Goal: Task Accomplishment & Management: Manage account settings

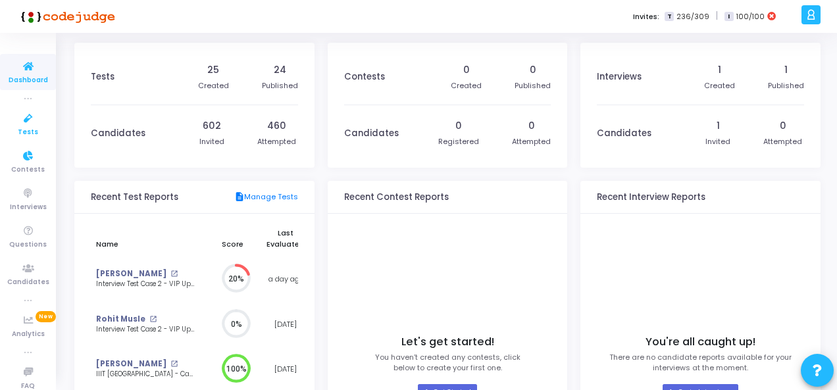
click at [26, 124] on icon at bounding box center [28, 119] width 28 height 16
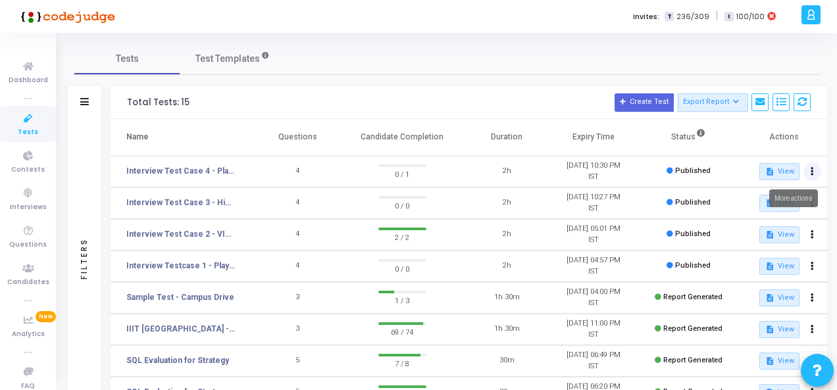
click at [813, 170] on icon at bounding box center [812, 172] width 3 height 7
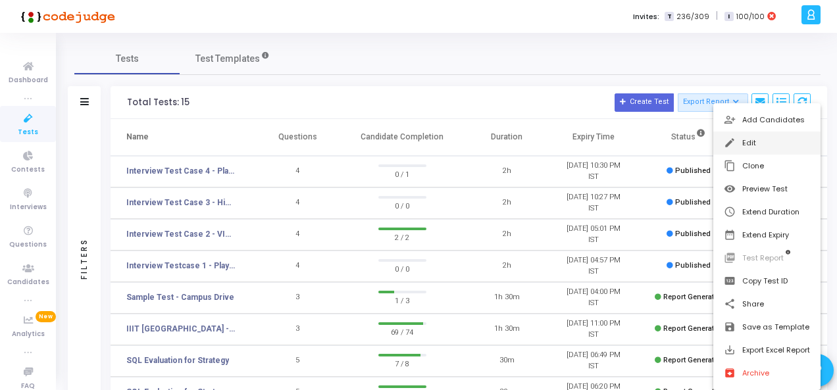
click at [754, 144] on button "edit Edit" at bounding box center [767, 143] width 107 height 23
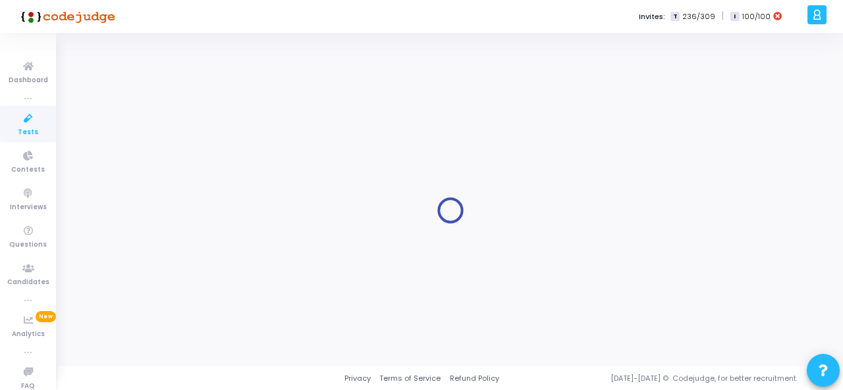
type input "Interview Test Case 4 - Player Churn Prediction (AI/ML)"
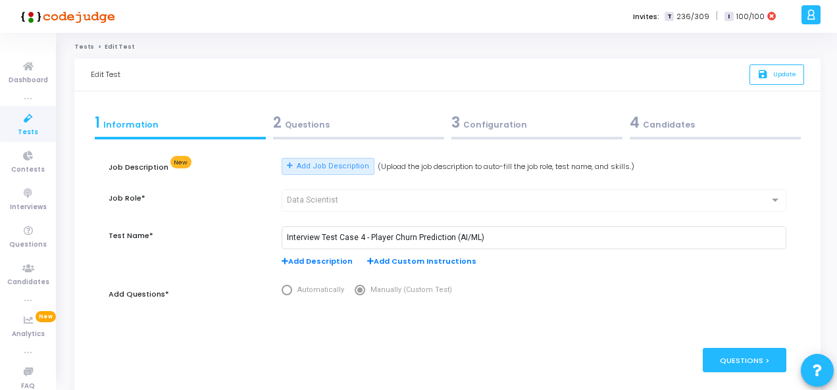
click at [498, 127] on div "3 Configuration" at bounding box center [537, 123] width 171 height 22
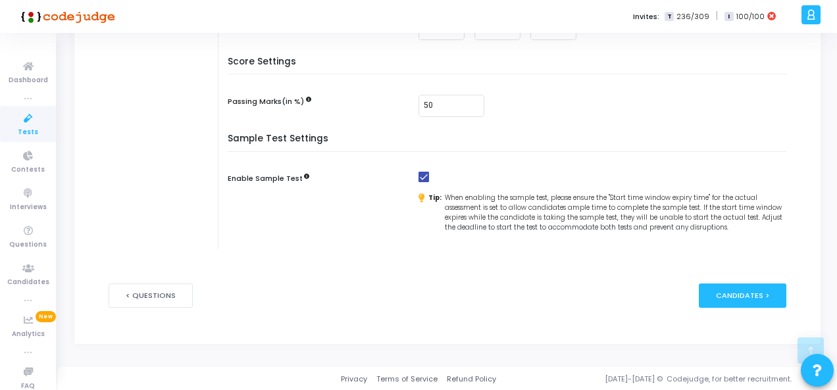
scroll to position [308, 0]
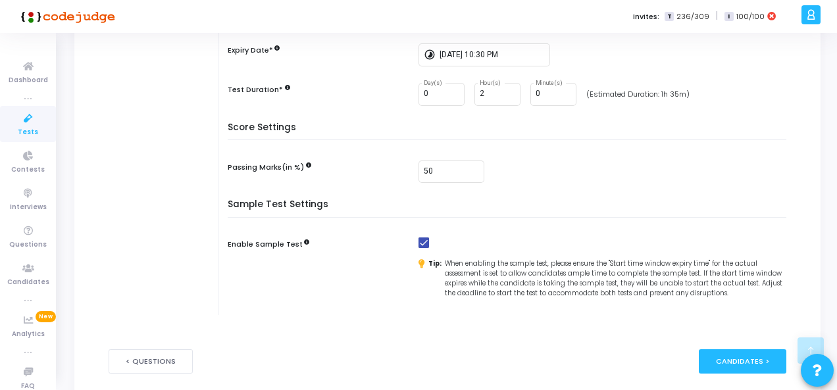
click at [716, 161] on div "50" at bounding box center [606, 172] width 375 height 23
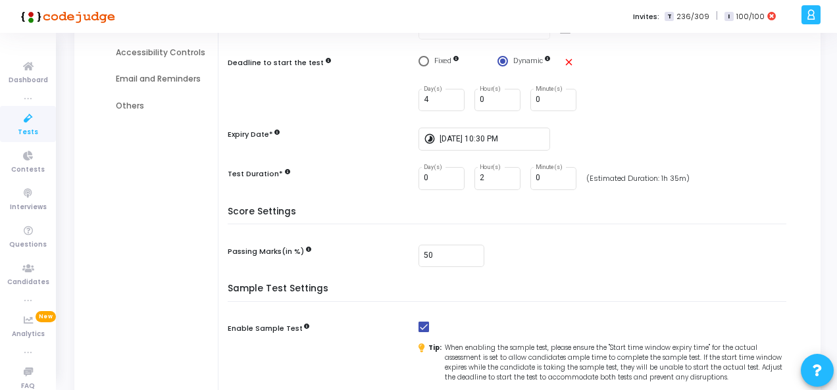
scroll to position [176, 0]
